Goal: Transaction & Acquisition: Purchase product/service

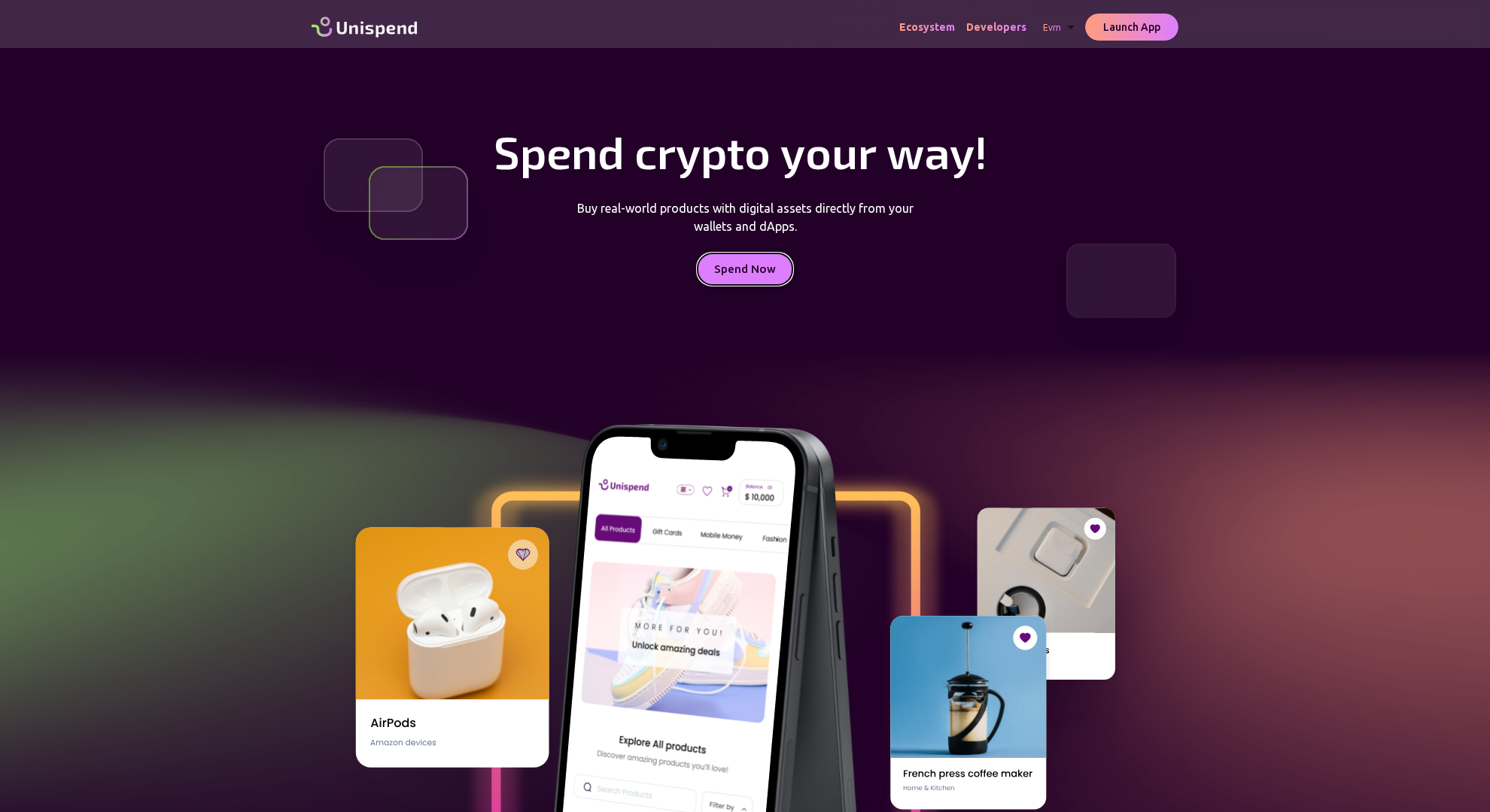
click at [750, 270] on button "Spend Now" at bounding box center [745, 269] width 95 height 32
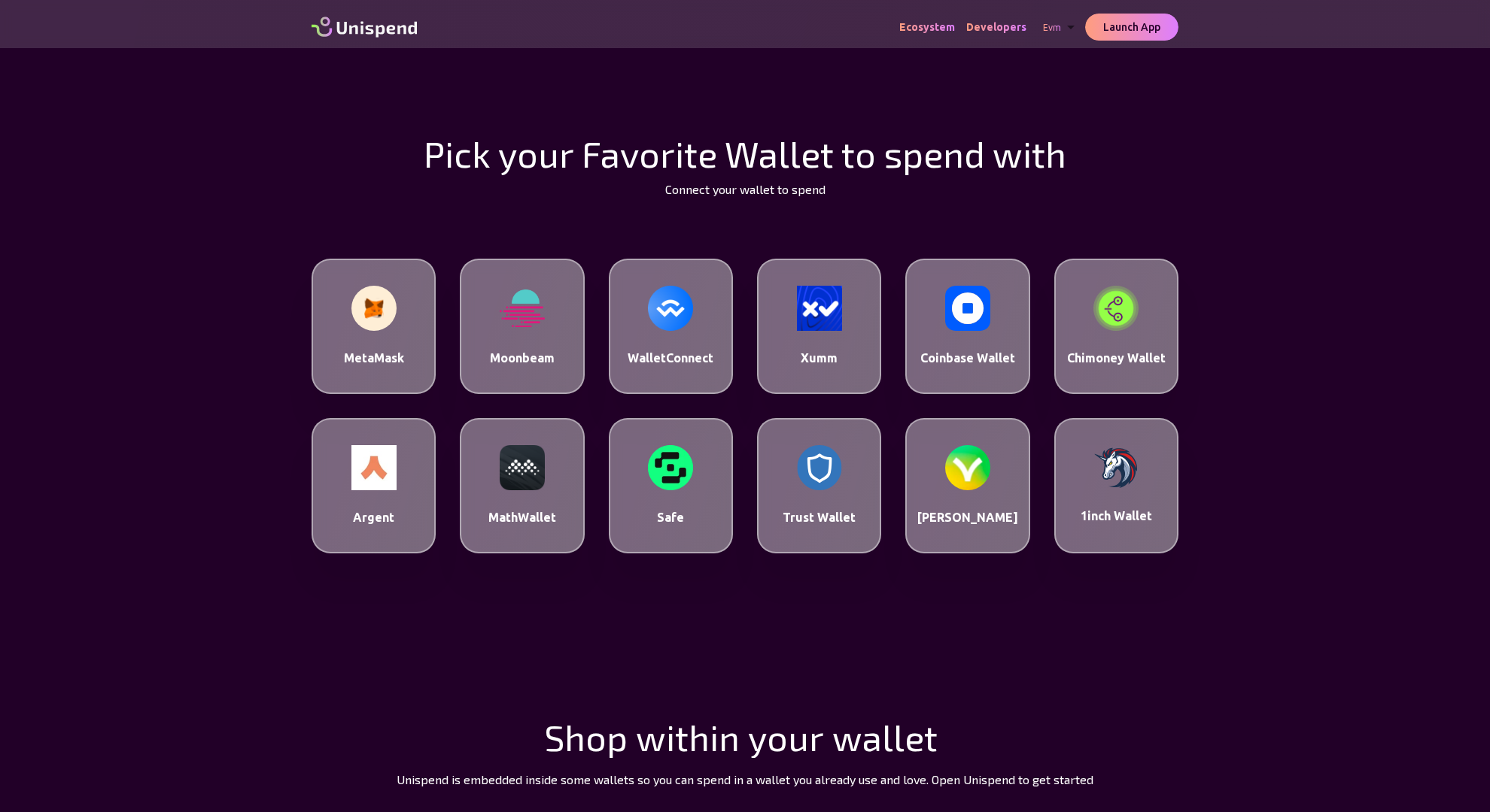
click at [380, 307] on img at bounding box center [374, 308] width 45 height 45
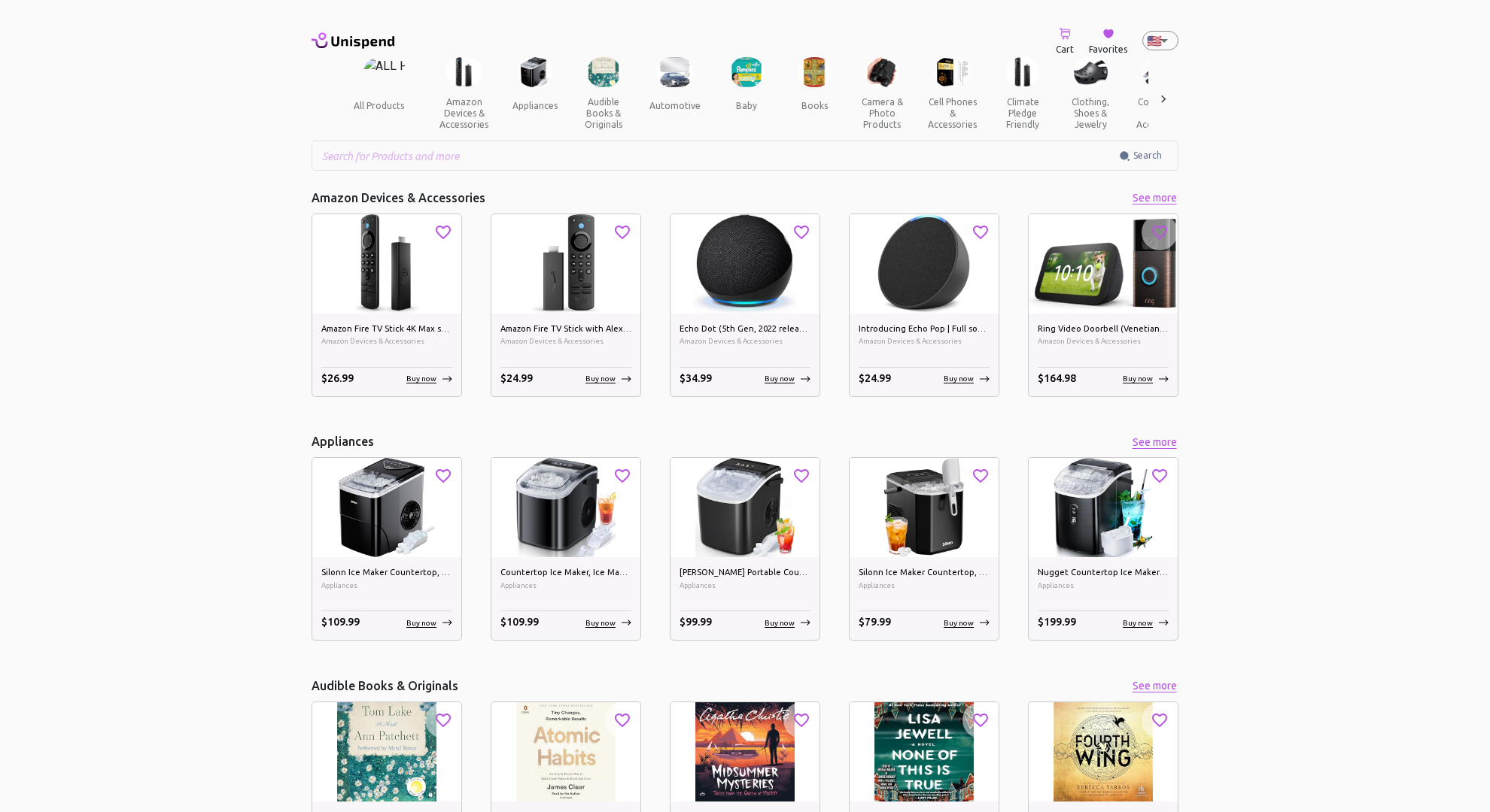
click at [415, 377] on p "Buy now" at bounding box center [421, 379] width 30 height 11
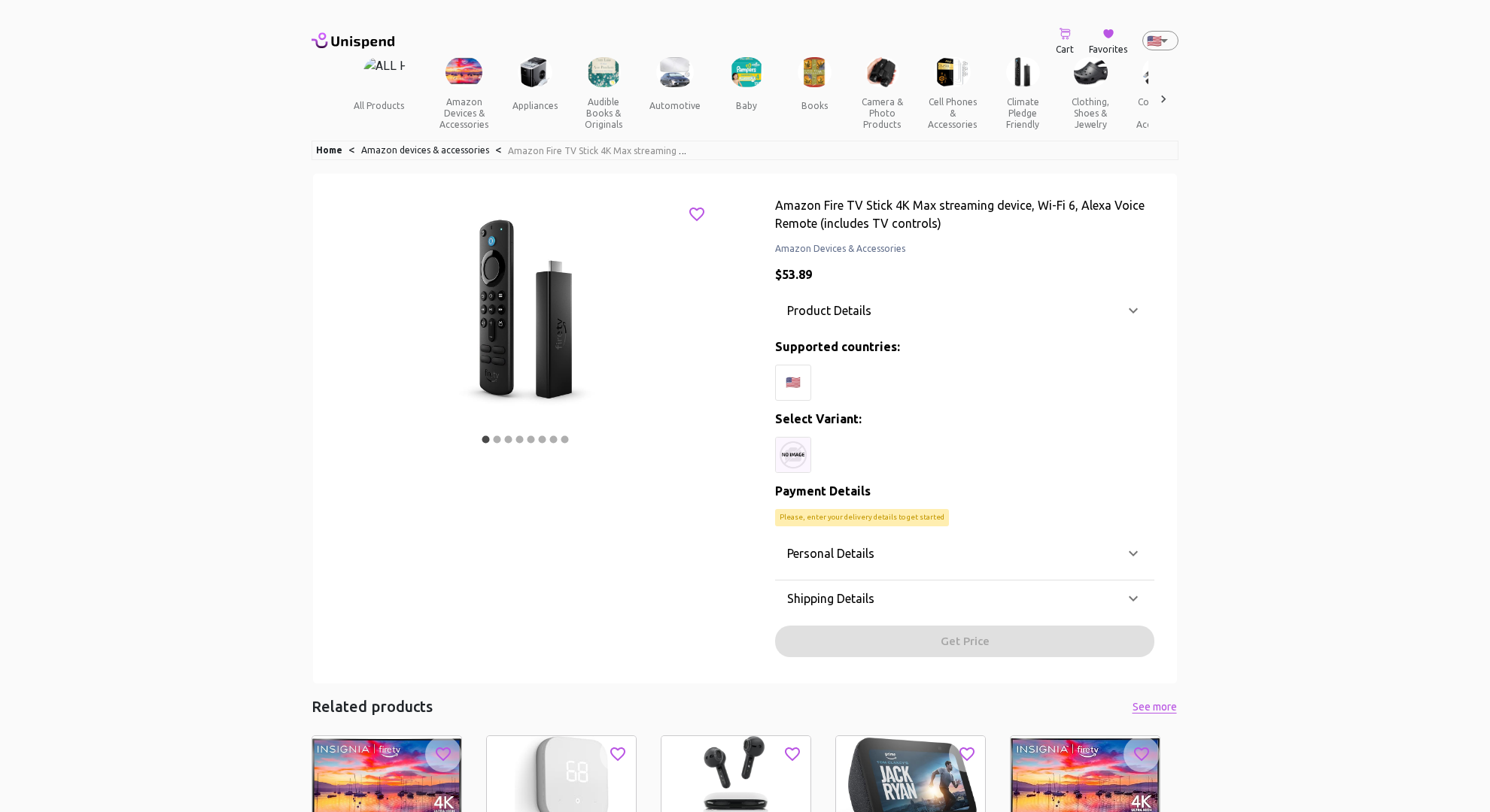
click at [972, 640] on div "Personal Details Email Email Phone ​ Phone Fullname Fullname Shipping Details C…" at bounding box center [965, 597] width 379 height 122
